Goal: Task Accomplishment & Management: Complete application form

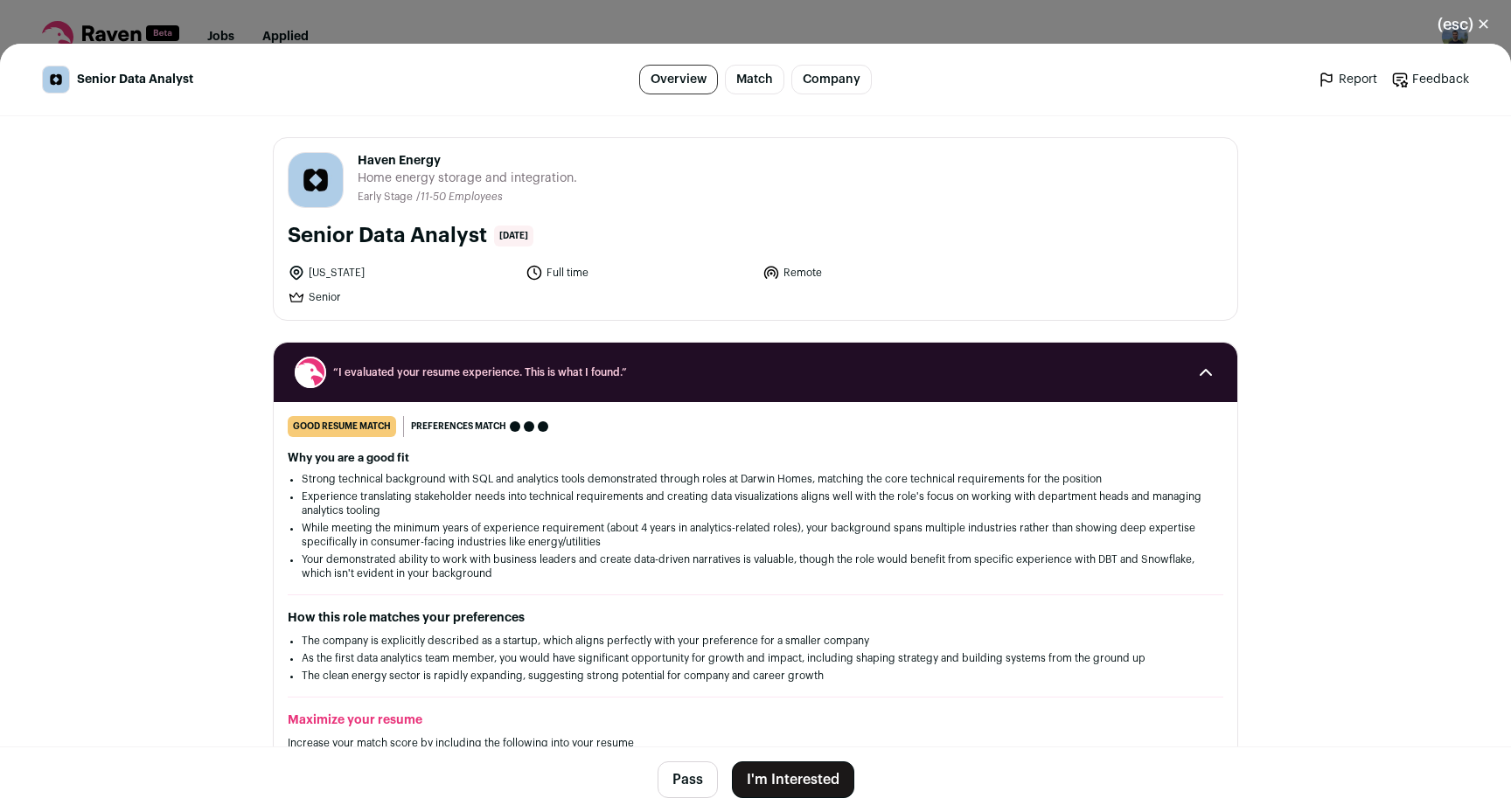
click at [784, 780] on button "I'm Interested" at bounding box center [792, 779] width 122 height 37
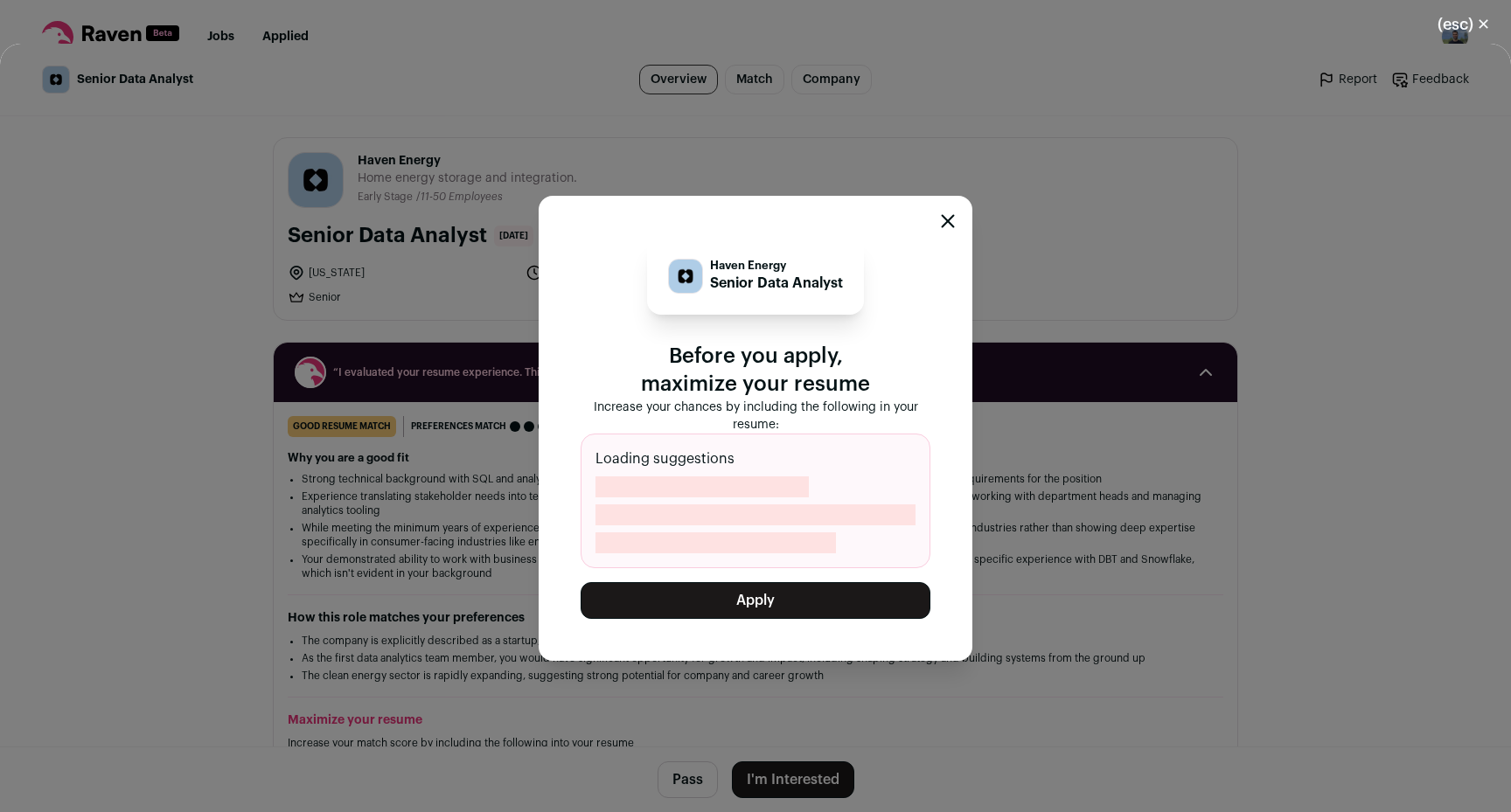
click at [768, 596] on button "Apply" at bounding box center [756, 601] width 350 height 37
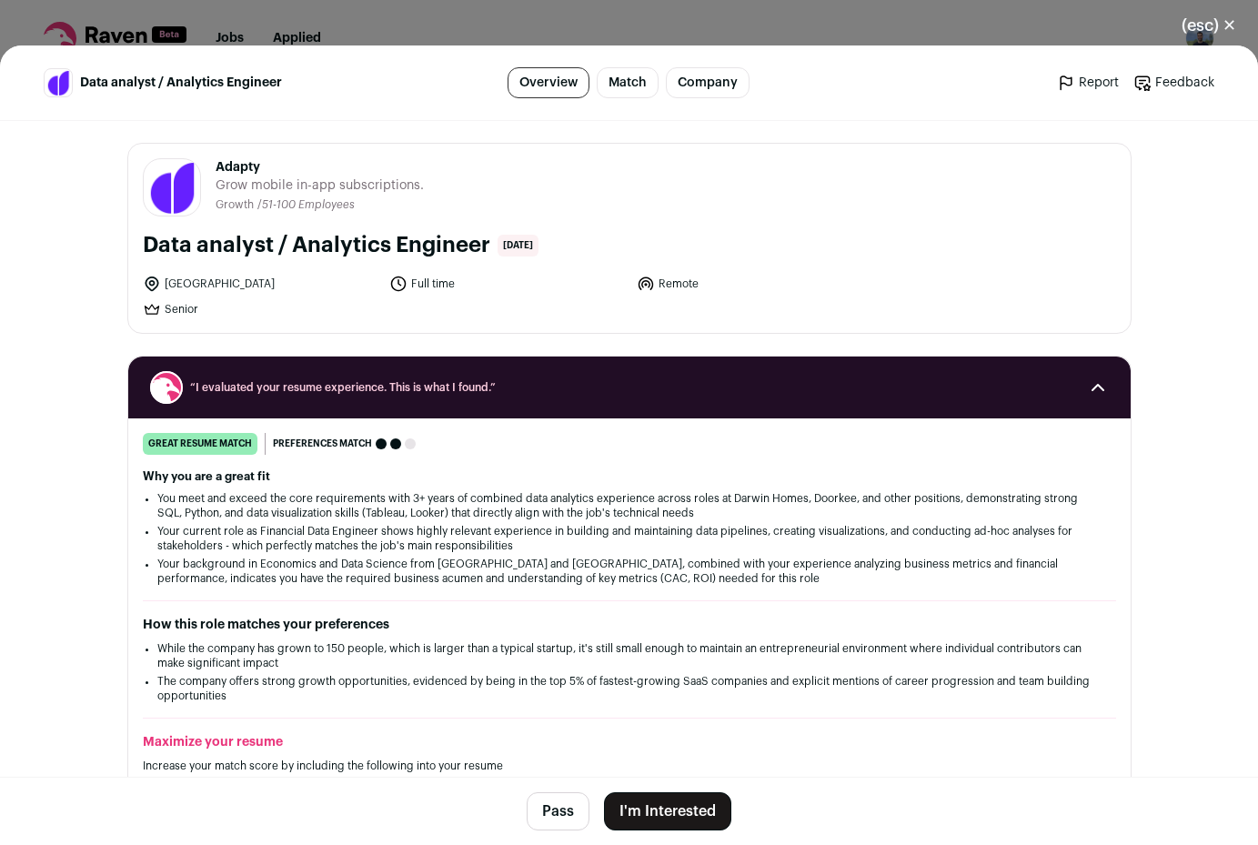
click at [700, 817] on button "I'm Interested" at bounding box center [667, 811] width 127 height 38
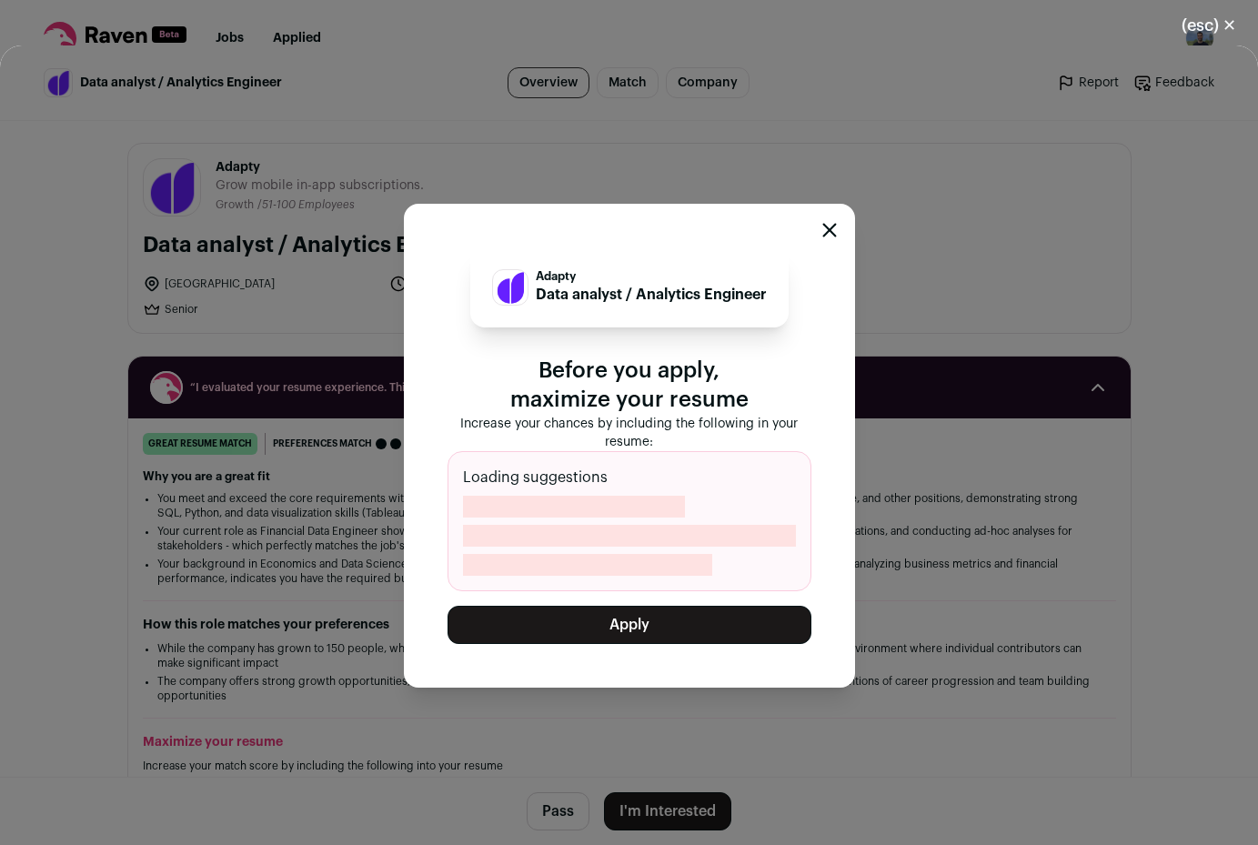
click at [671, 626] on button "Apply" at bounding box center [630, 625] width 364 height 38
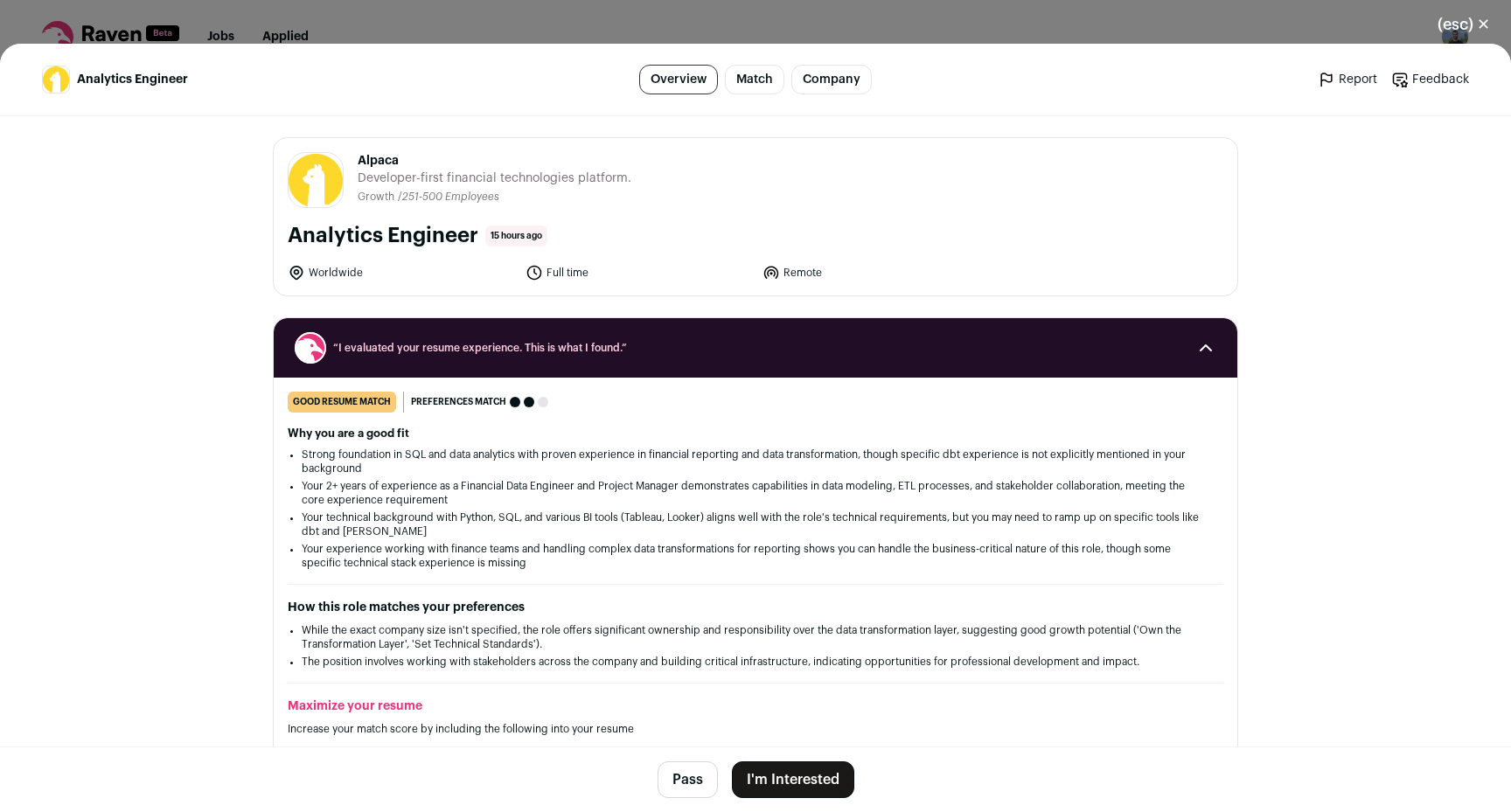
click at [808, 766] on button "I'm Interested" at bounding box center [792, 779] width 122 height 37
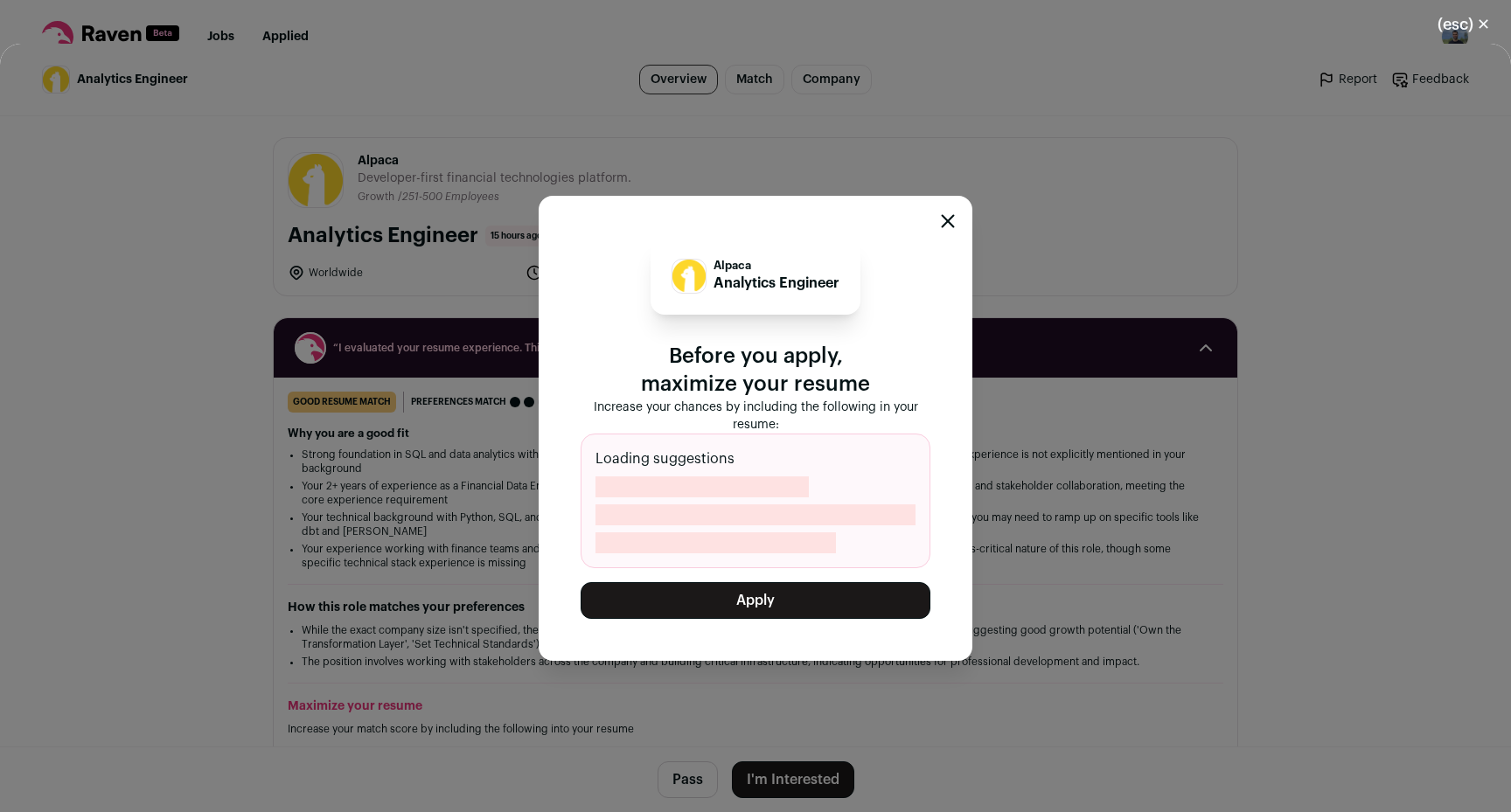
click at [749, 583] on button "Apply" at bounding box center [756, 601] width 350 height 37
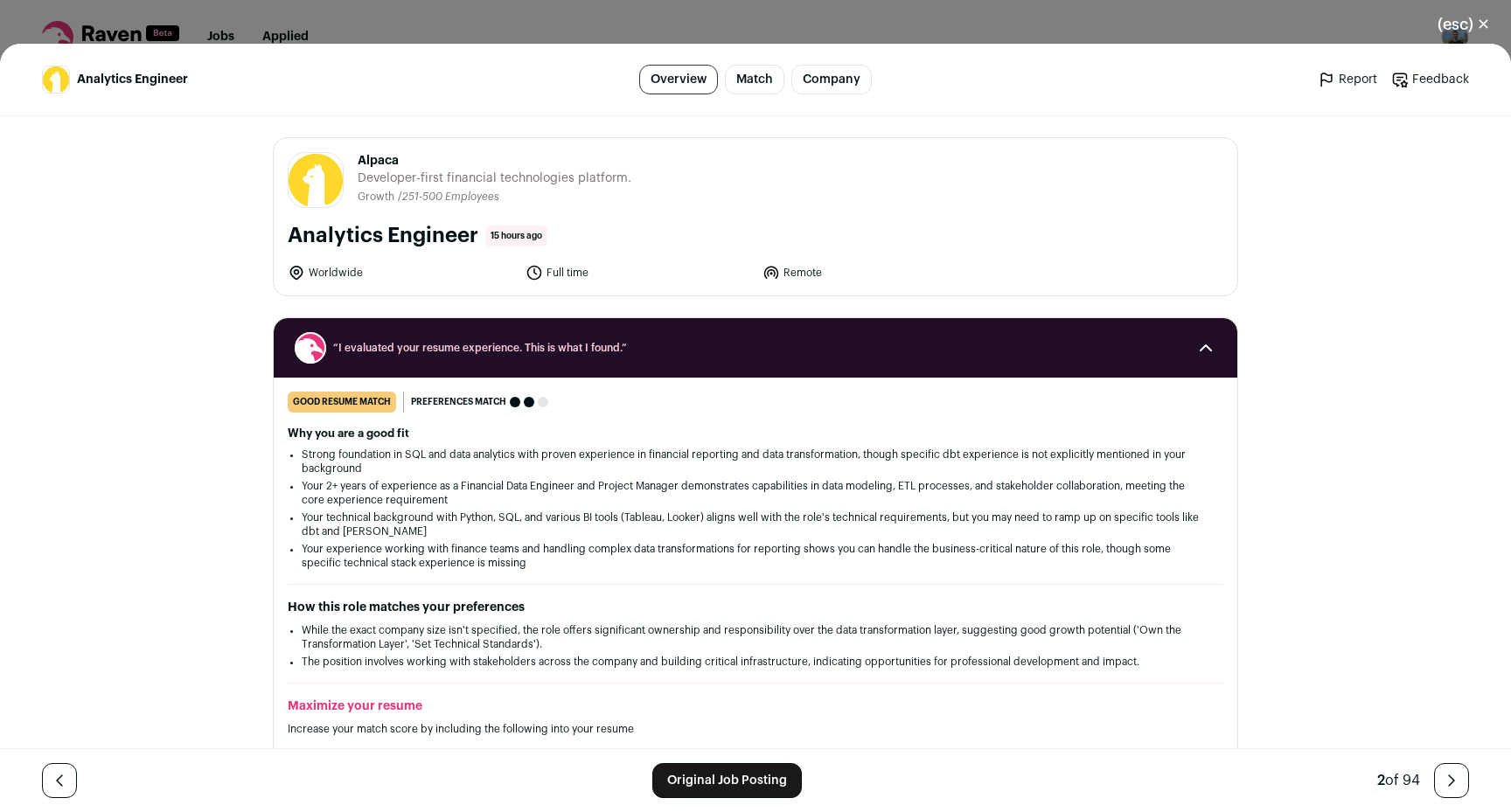
click at [1465, 20] on button "(esc) ✕" at bounding box center [1464, 24] width 94 height 38
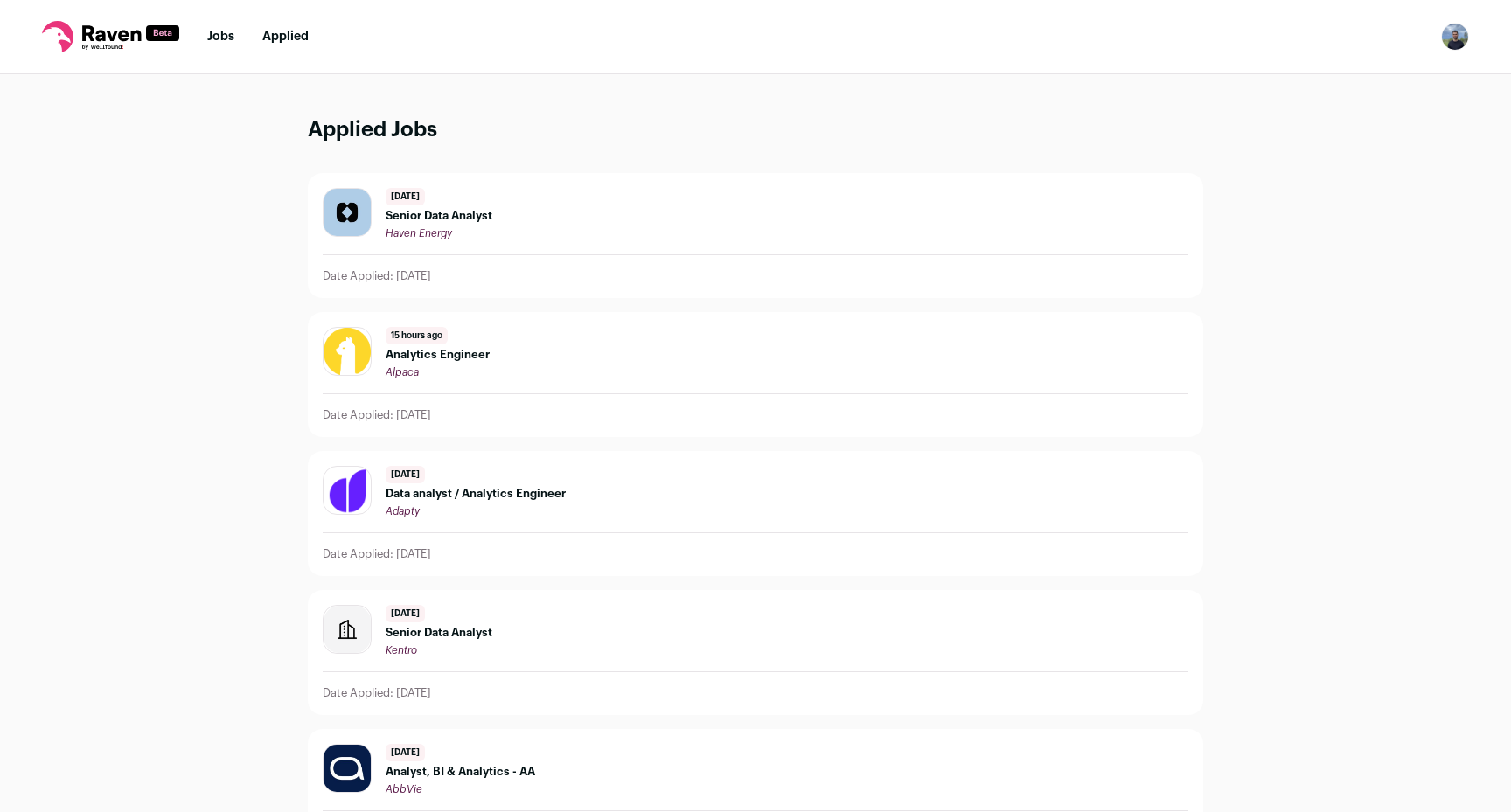
click at [235, 37] on ul "Jobs Applied" at bounding box center [259, 37] width 102 height 17
click at [224, 37] on link "Jobs" at bounding box center [221, 37] width 27 height 12
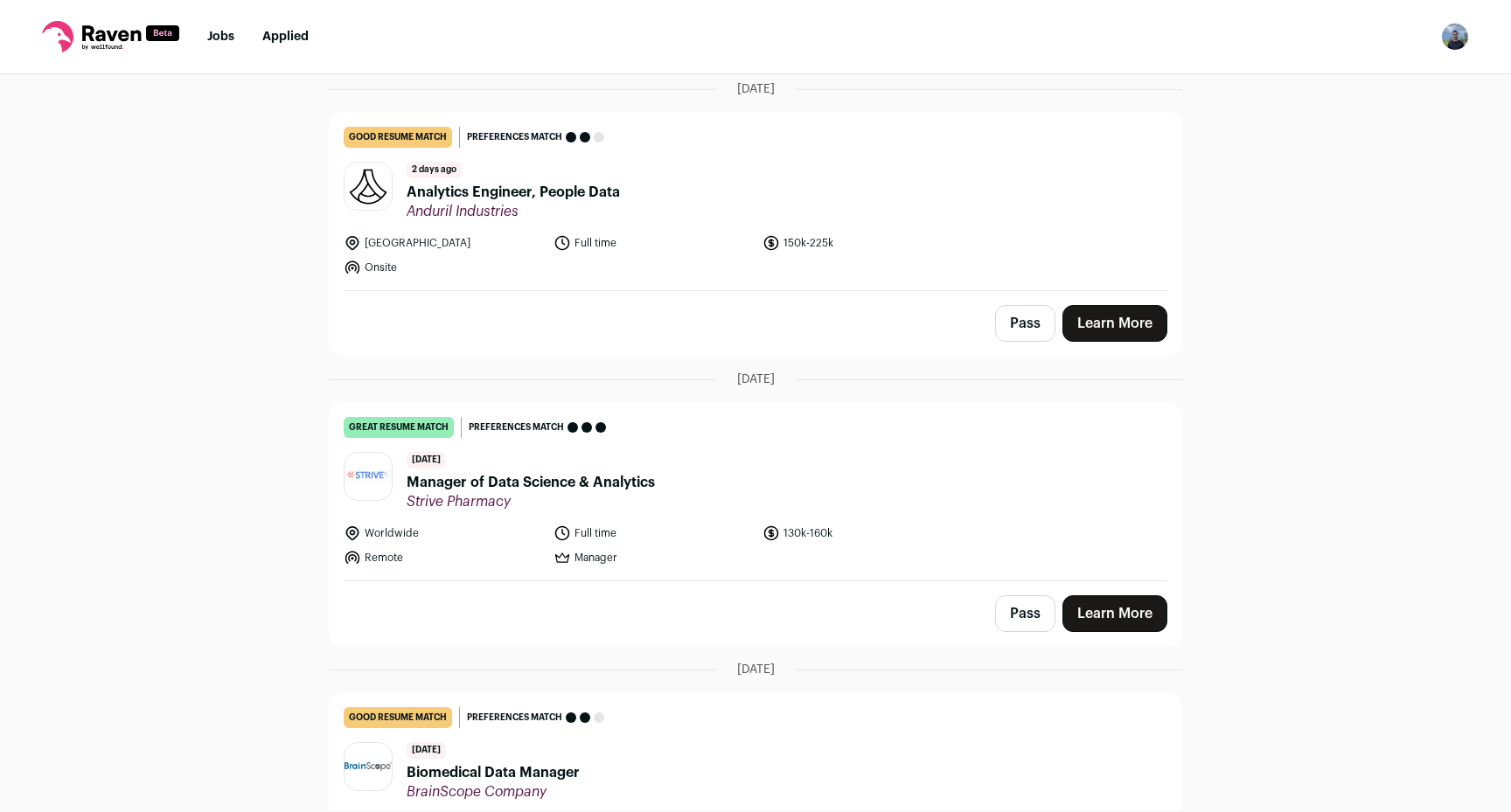
scroll to position [432, 0]
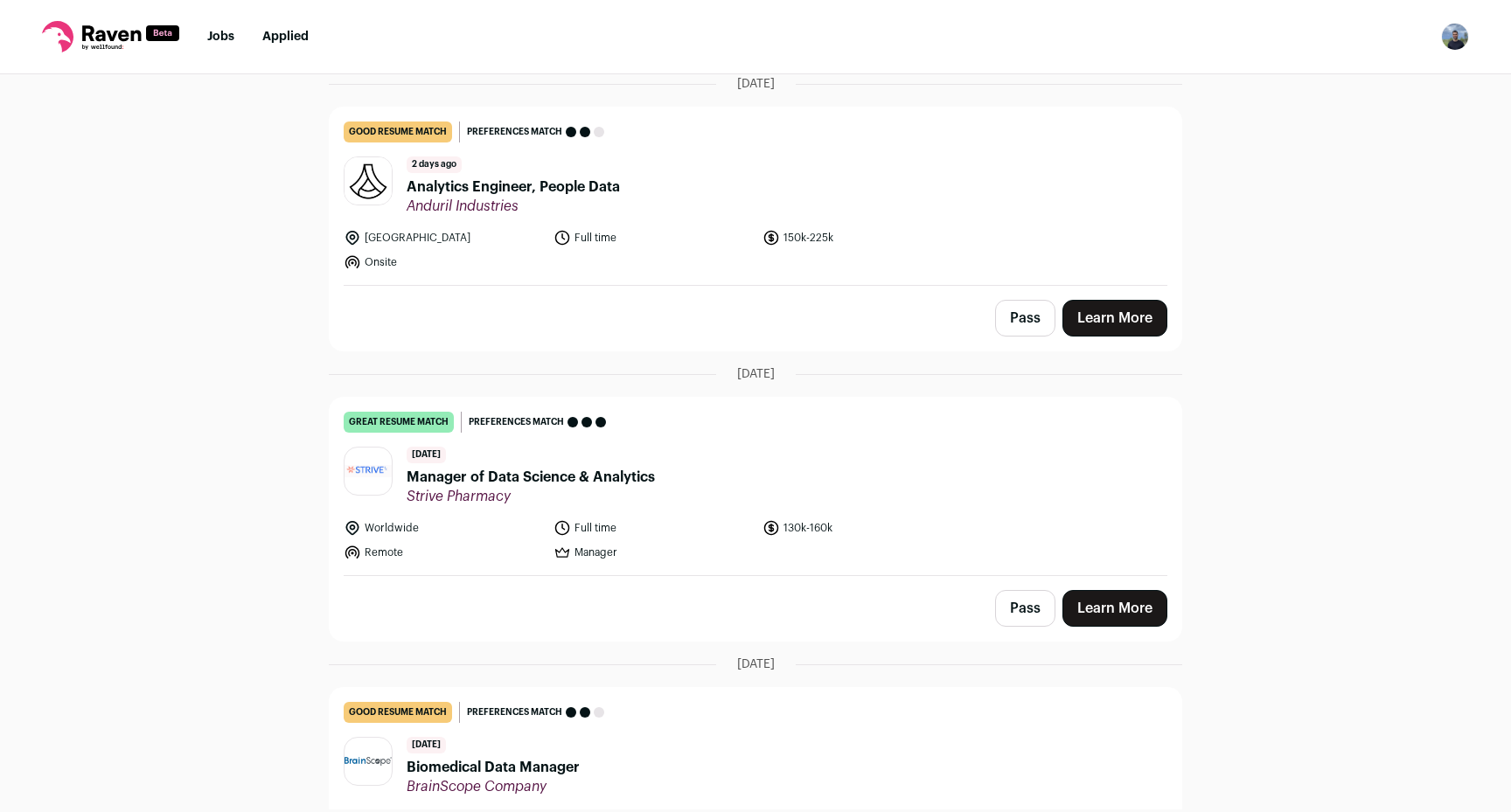
click at [546, 485] on span "Manager of Data Science & Analytics" at bounding box center [531, 478] width 248 height 21
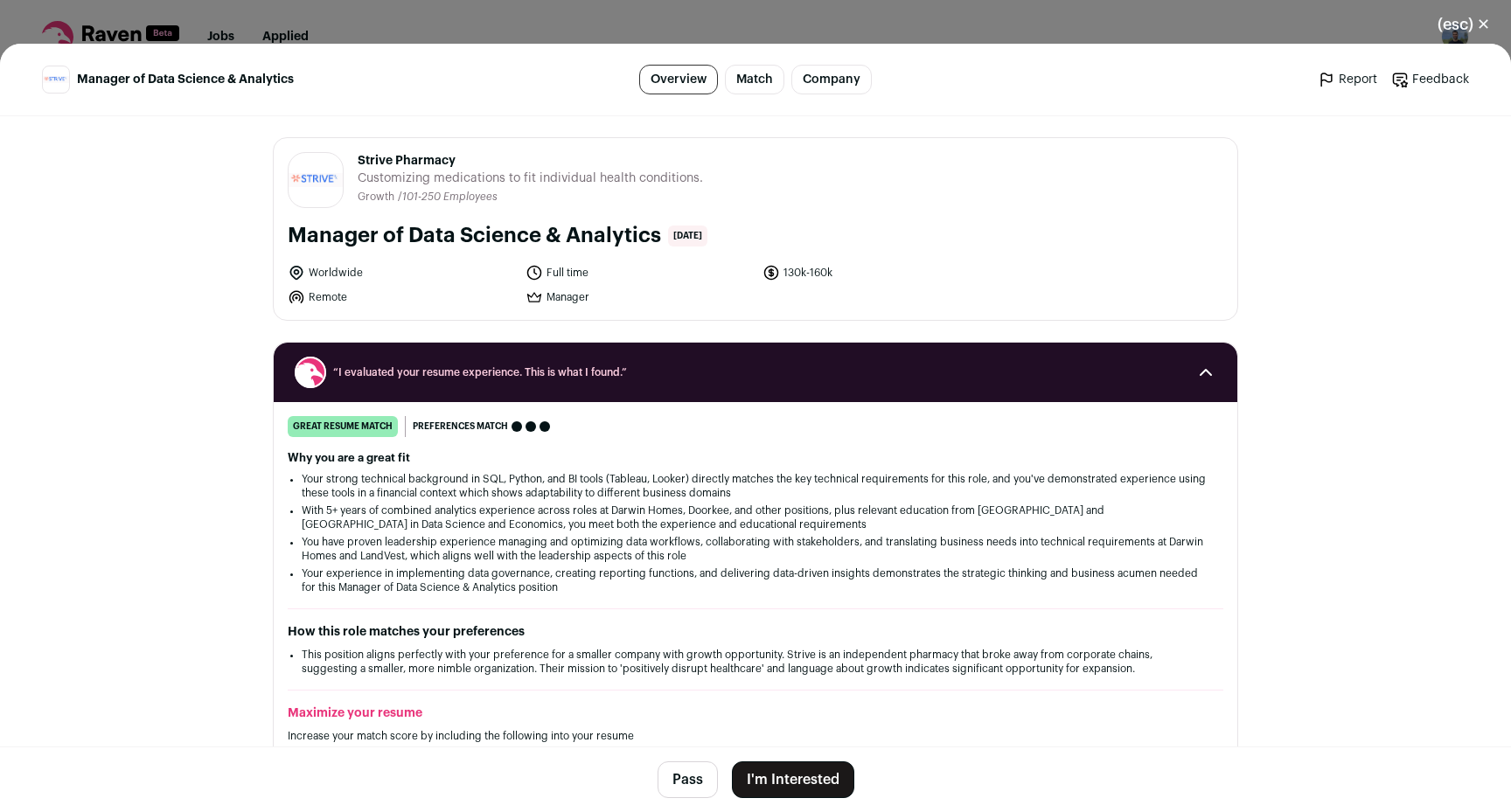
click at [766, 775] on button "I'm Interested" at bounding box center [792, 779] width 122 height 37
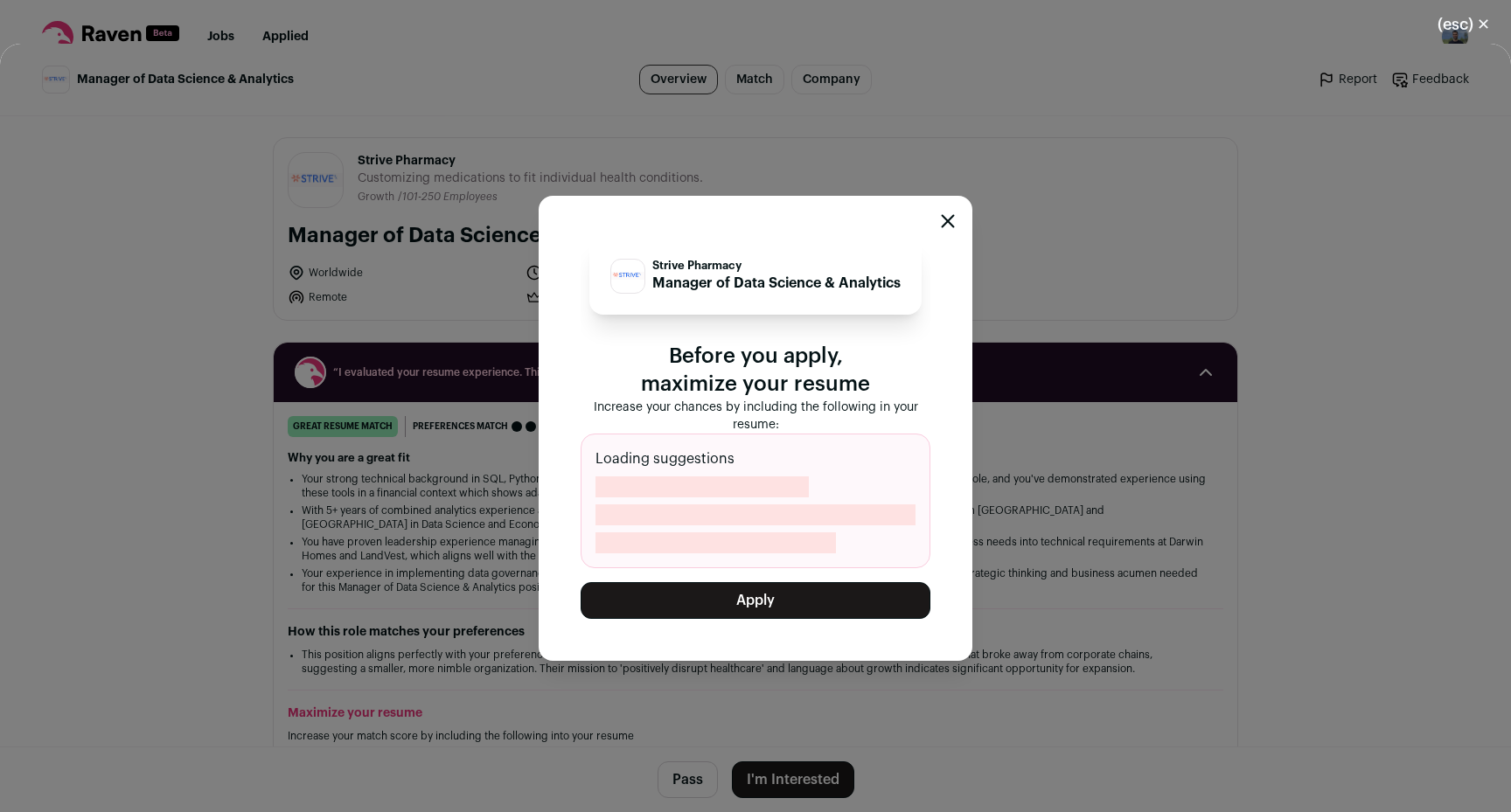
click at [760, 598] on button "Apply" at bounding box center [756, 601] width 350 height 37
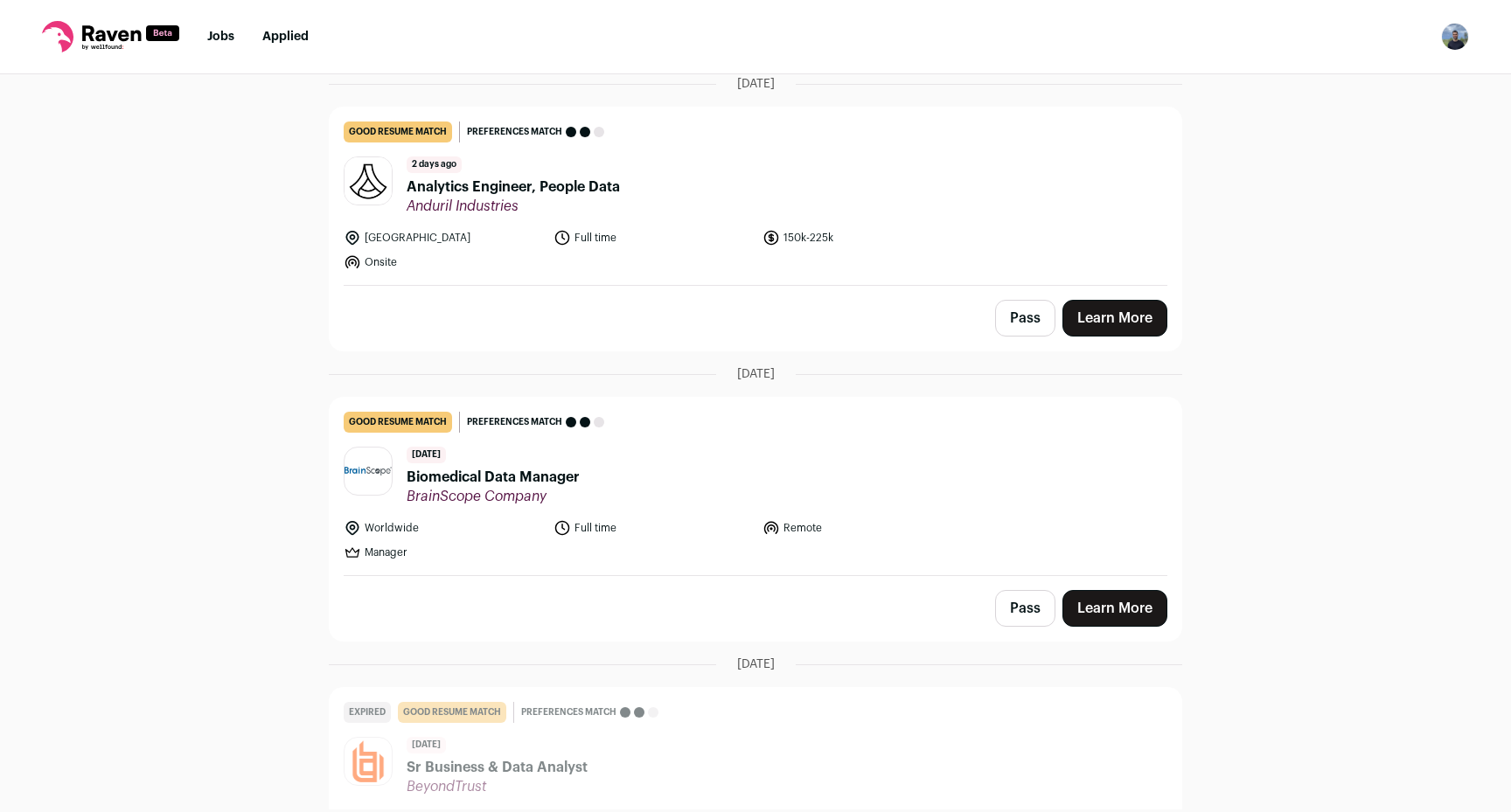
click at [215, 34] on link "Jobs" at bounding box center [221, 37] width 27 height 12
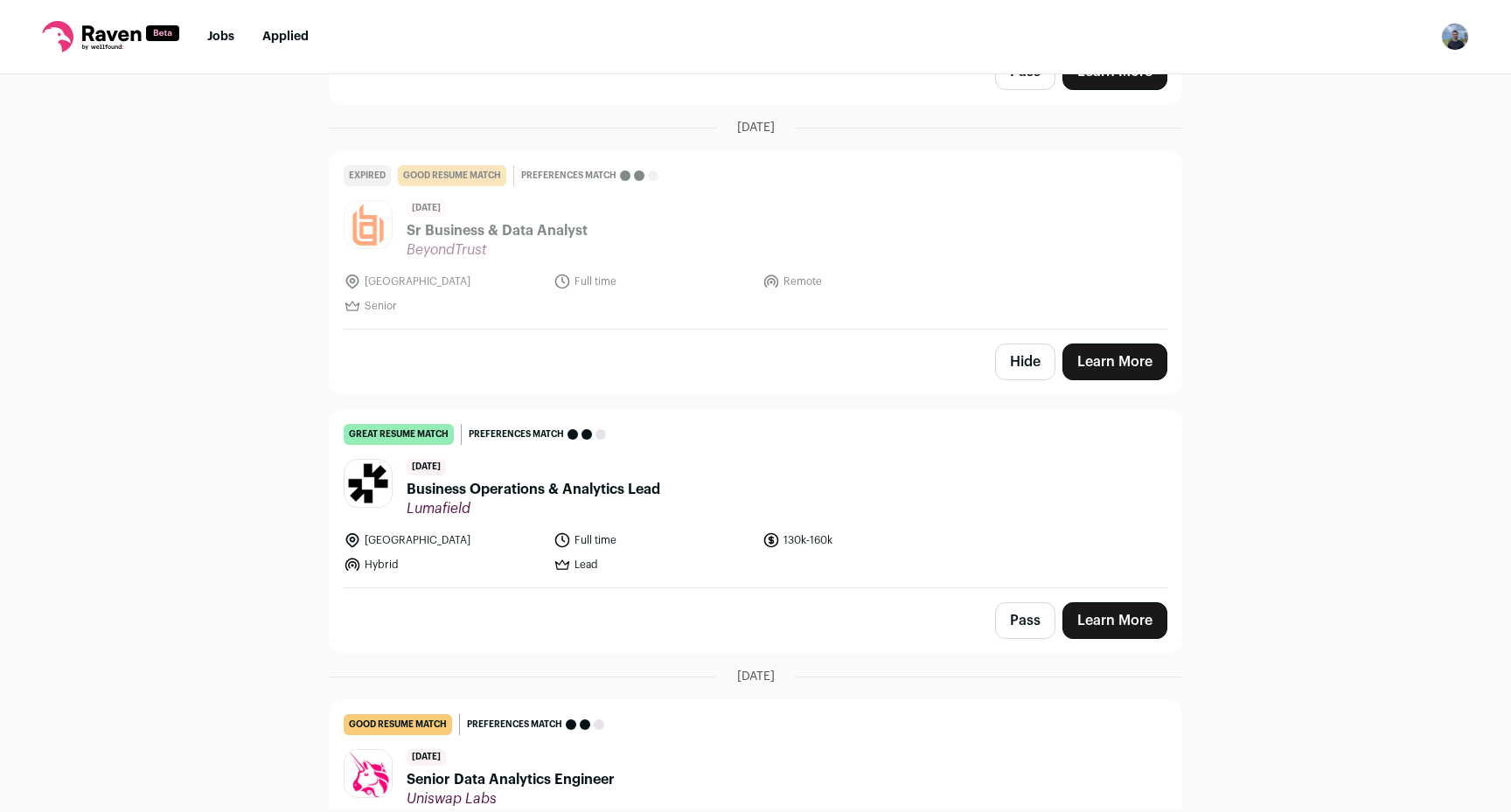
scroll to position [973, 0]
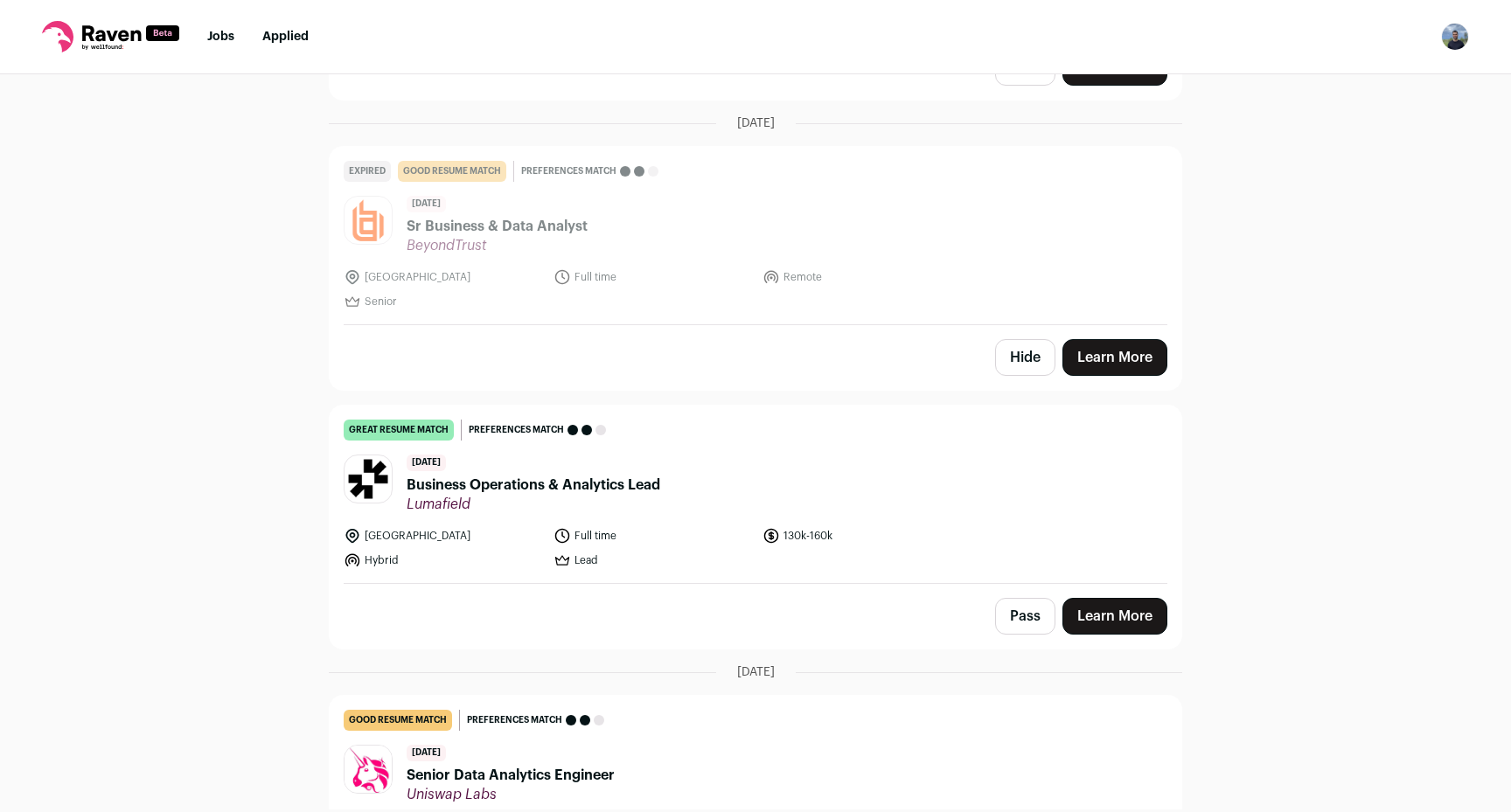
click at [535, 489] on span "Business Operations & Analytics Lead" at bounding box center [533, 485] width 254 height 21
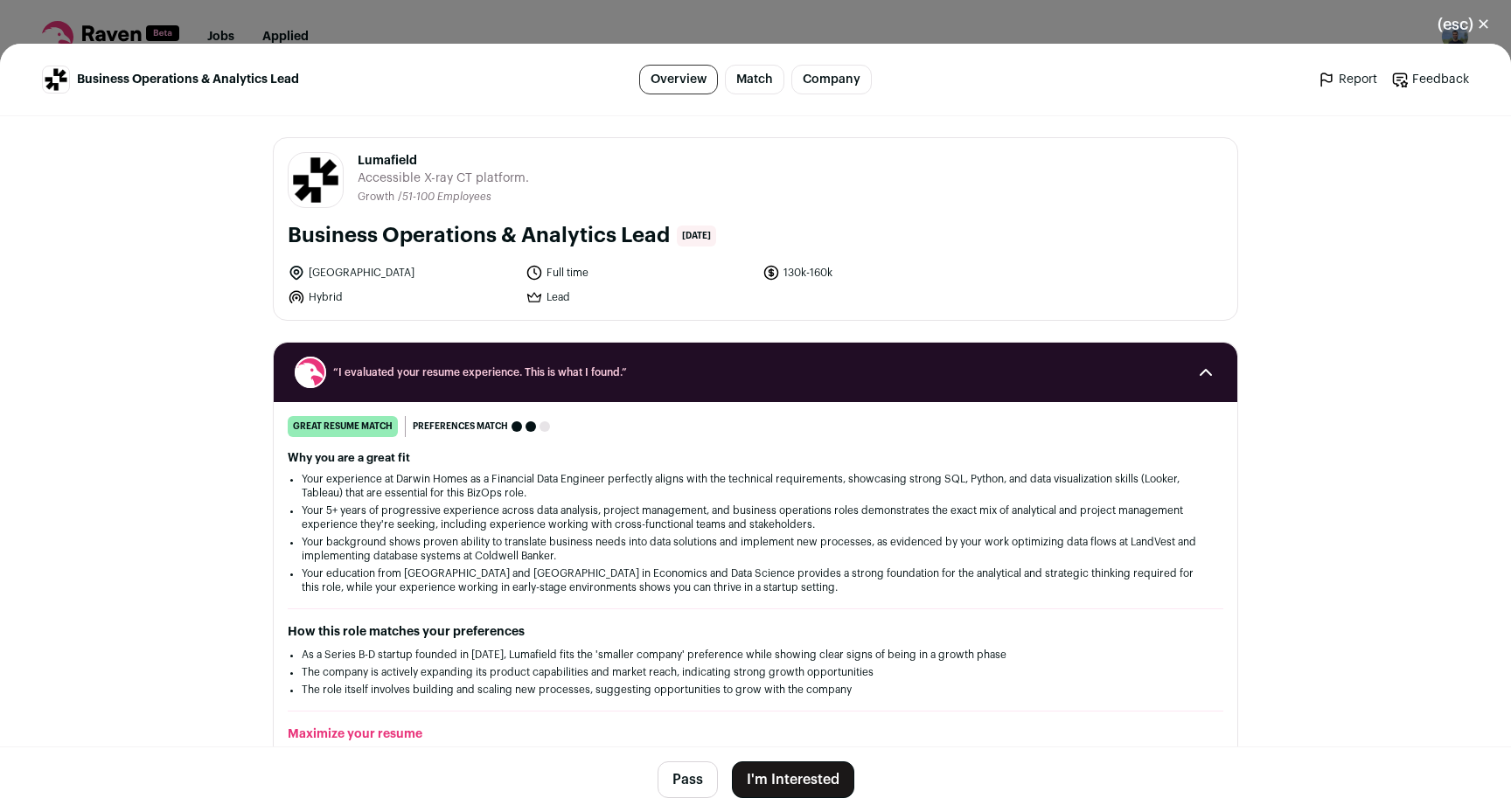
click at [770, 789] on button "I'm Interested" at bounding box center [792, 779] width 122 height 37
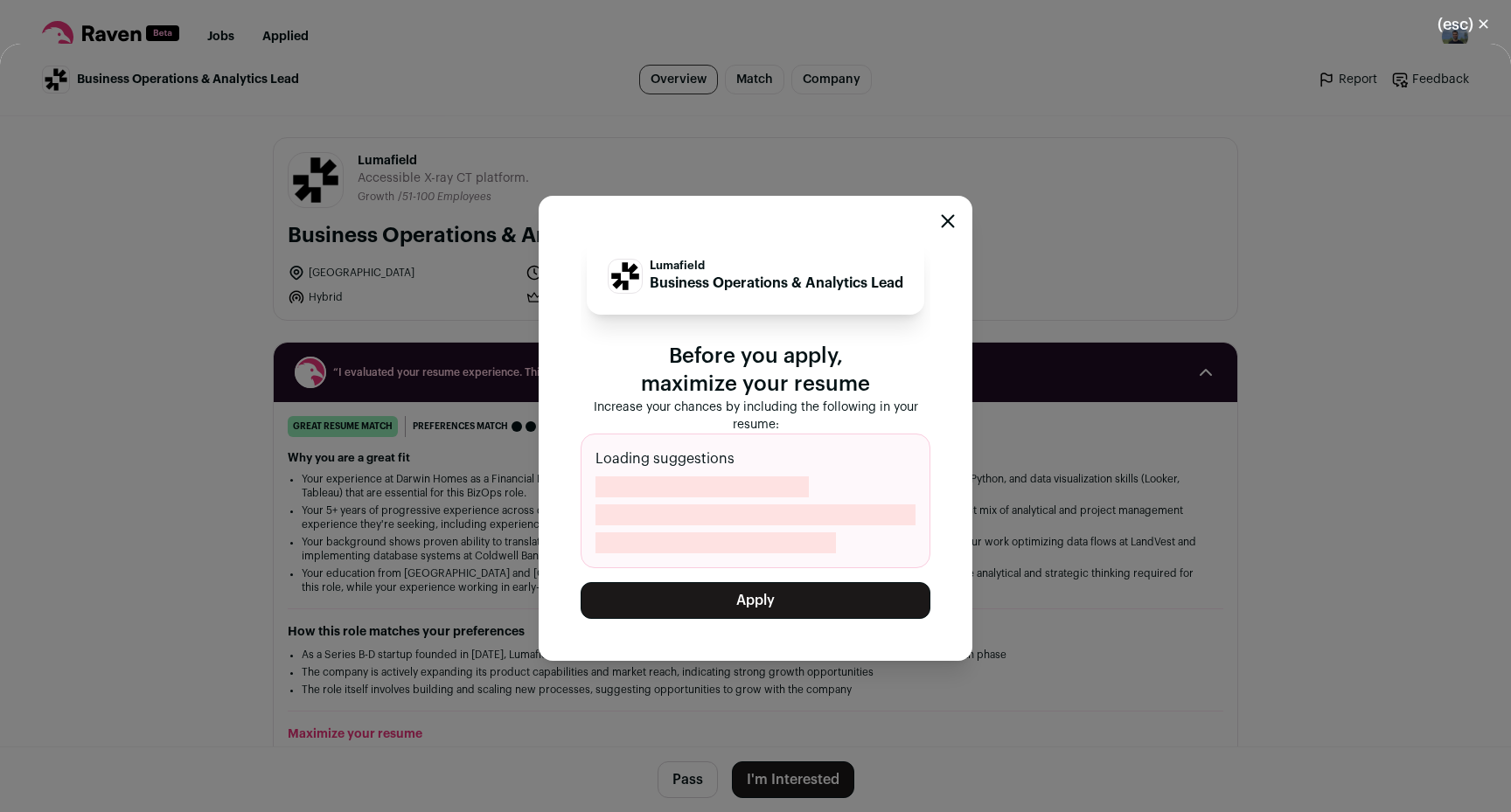
click at [780, 601] on button "Apply" at bounding box center [756, 601] width 350 height 37
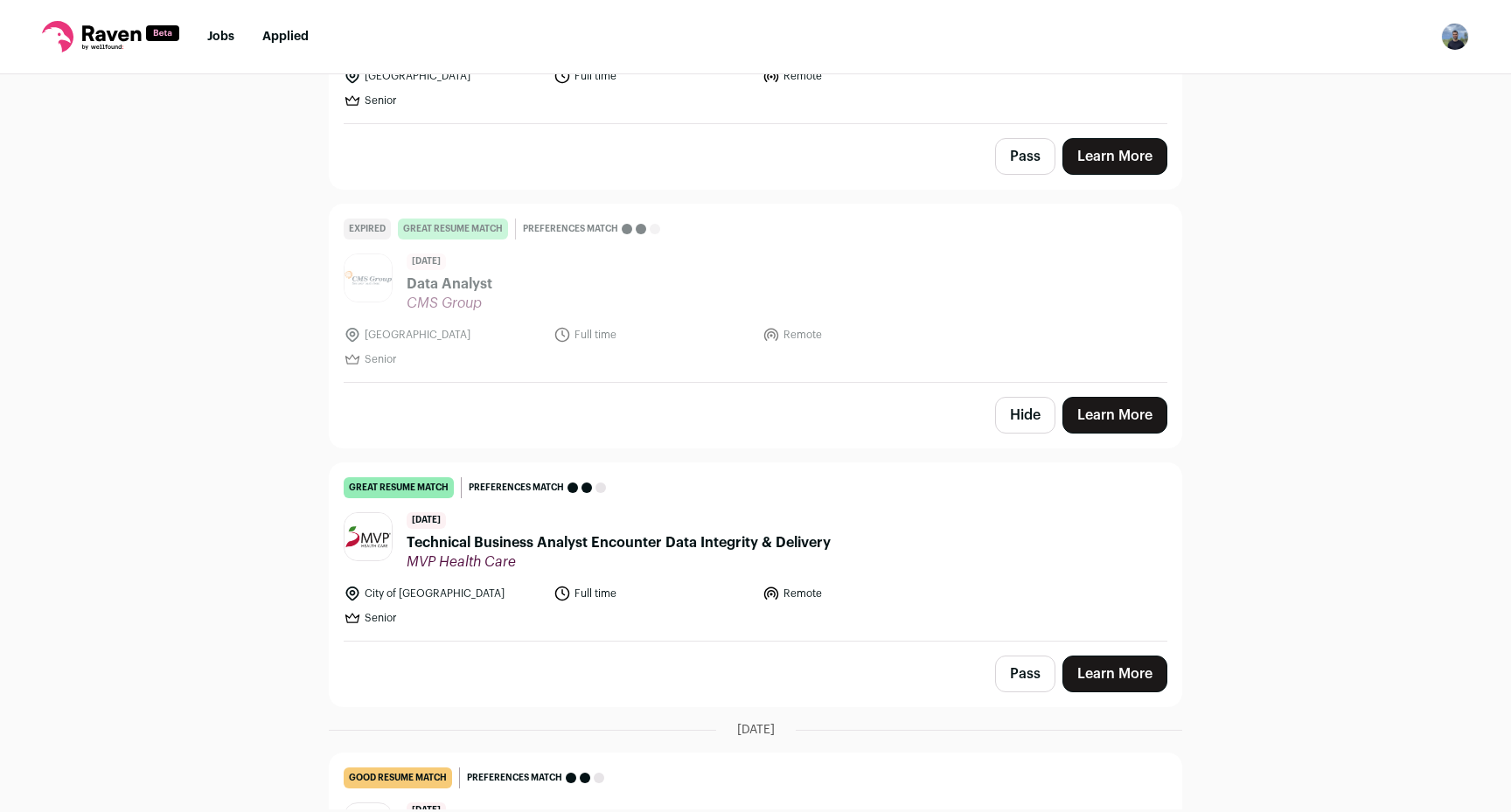
scroll to position [1759, 0]
